Goal: Transaction & Acquisition: Purchase product/service

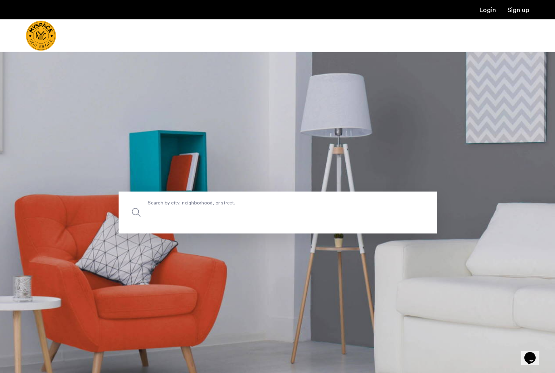
click at [300, 214] on input "Search by city, neighborhood, or street." at bounding box center [277, 212] width 318 height 42
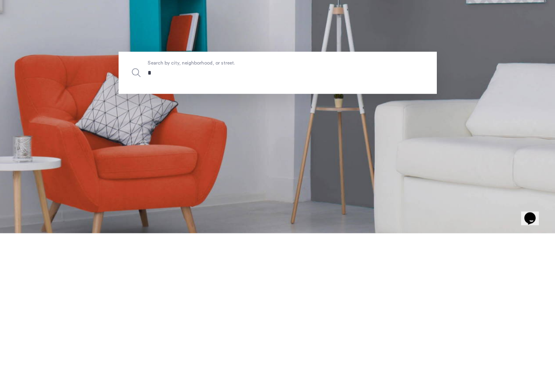
type input "*"
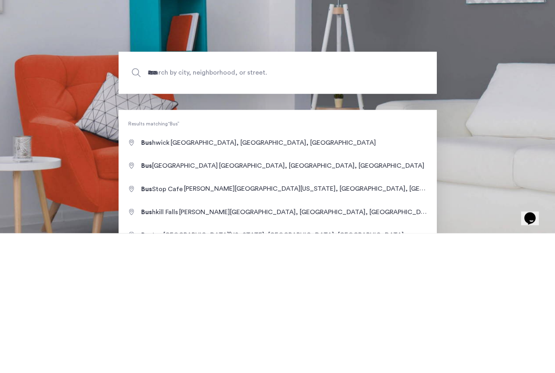
type input "**********"
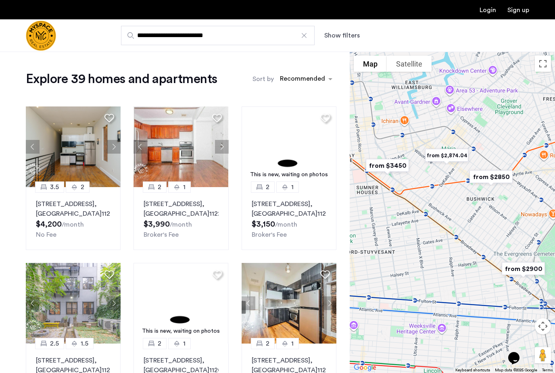
click at [56, 34] on img "Cazamio Logo" at bounding box center [41, 36] width 30 height 30
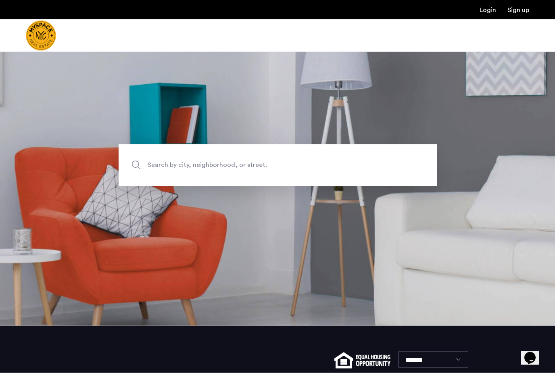
scroll to position [41, 0]
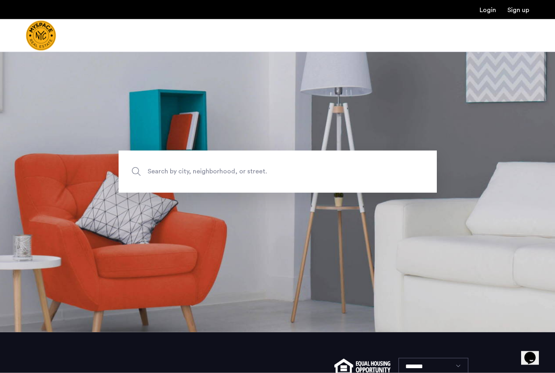
click at [116, 38] on div at bounding box center [277, 35] width 555 height 33
click at [56, 41] on img "Cazamio Logo" at bounding box center [41, 36] width 30 height 30
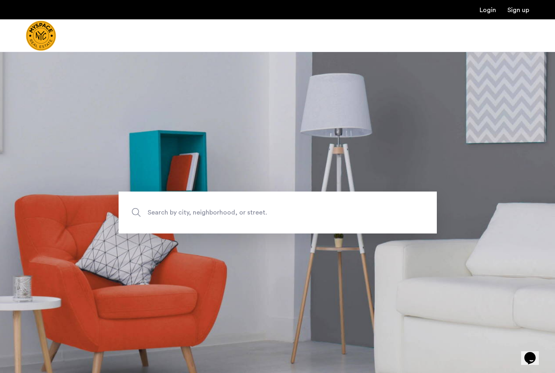
click at [56, 37] on img "Cazamio Logo" at bounding box center [41, 36] width 30 height 30
click at [56, 43] on img "Cazamio Logo" at bounding box center [41, 36] width 30 height 30
click at [56, 44] on img "Cazamio Logo" at bounding box center [41, 36] width 30 height 30
click at [177, 35] on div at bounding box center [277, 35] width 555 height 33
click at [175, 37] on div at bounding box center [277, 35] width 555 height 33
